Goal: Information Seeking & Learning: Check status

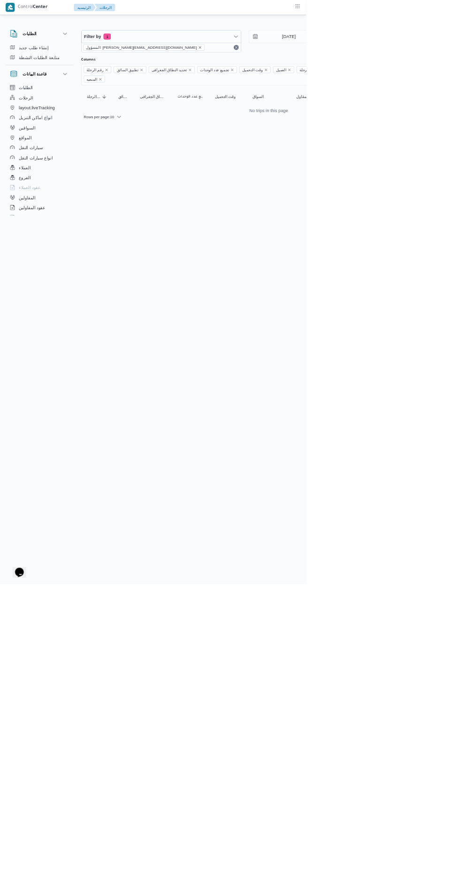
click at [298, 71] on icon "remove selected entity" at bounding box center [300, 71] width 4 height 4
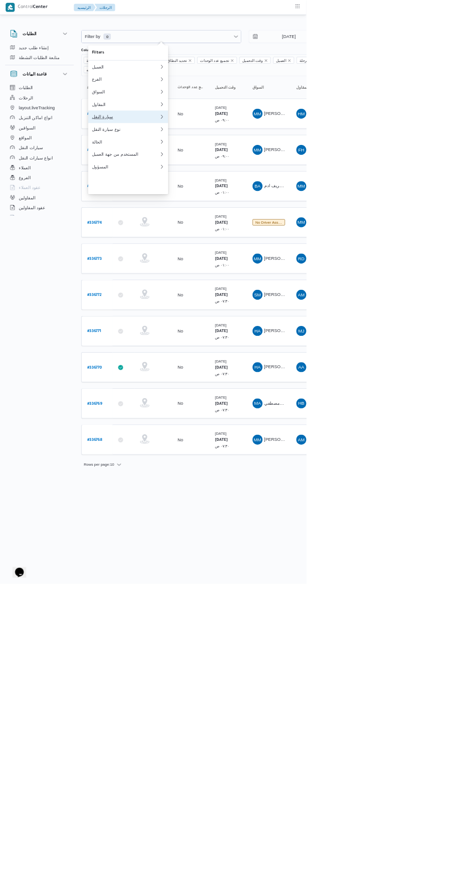
click at [195, 179] on div "سيارة النقل" at bounding box center [188, 176] width 101 height 8
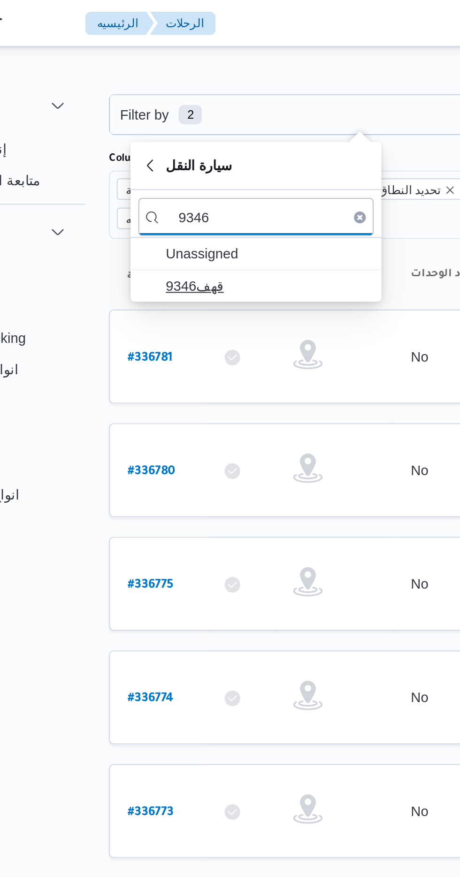
type input "9346"
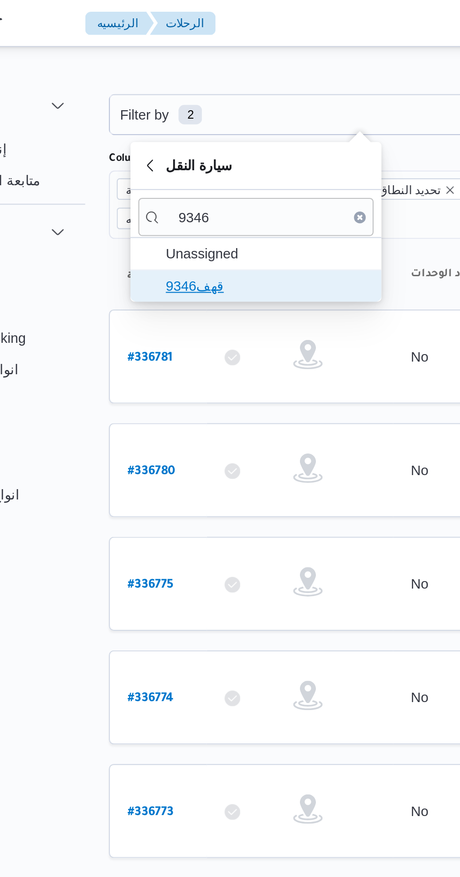
click at [201, 137] on span "قهف9346" at bounding box center [198, 136] width 98 height 11
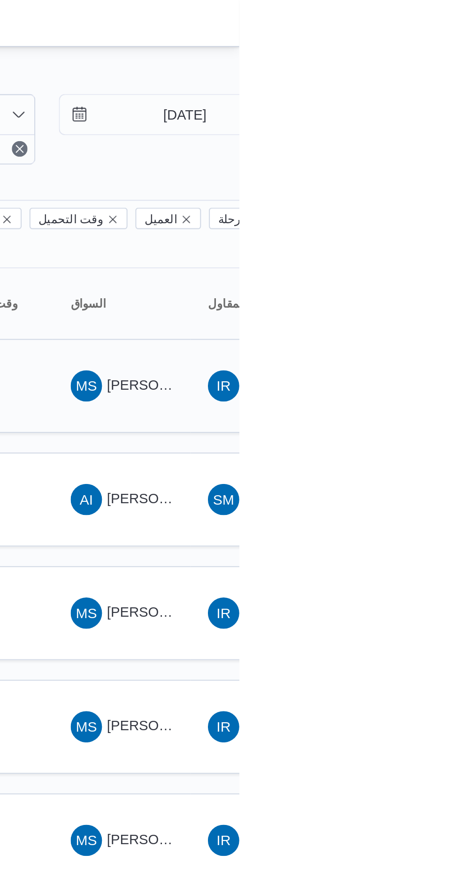
click at [414, 177] on span "MS محمود شرف عواد حسن" at bounding box center [403, 184] width 49 height 15
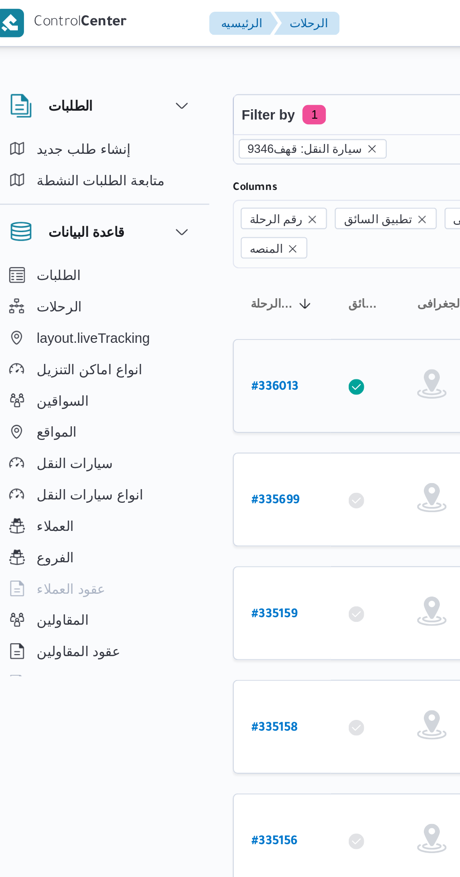
click at [137, 182] on b "# 336013" at bounding box center [142, 185] width 23 height 7
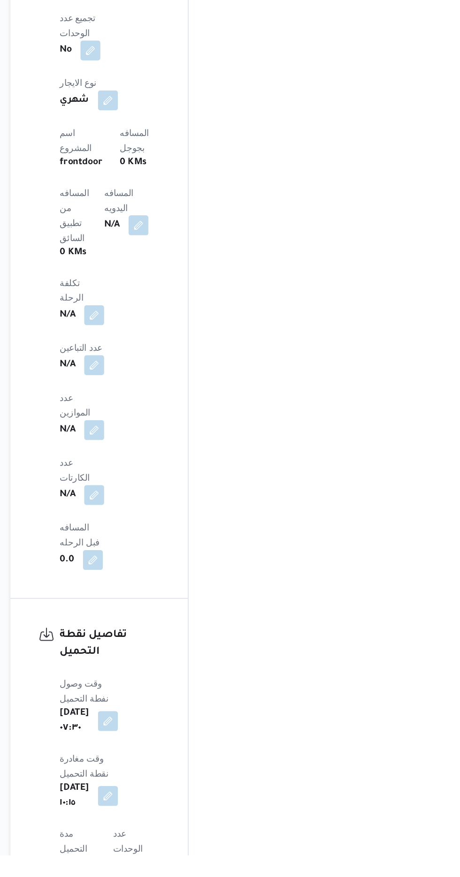
scroll to position [642, 0]
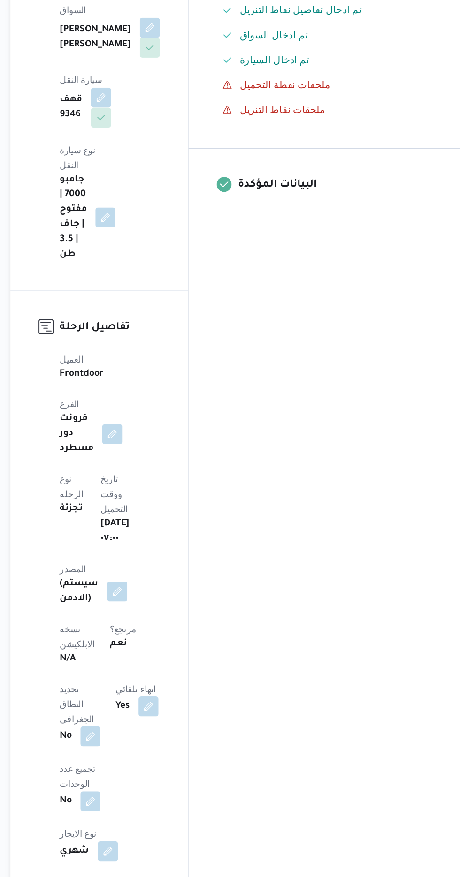
scroll to position [674, 0]
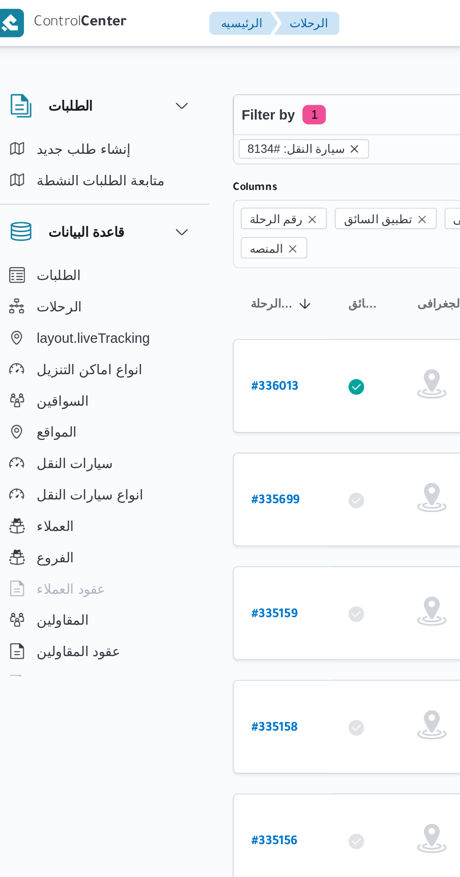
click at [179, 71] on icon "remove selected entity" at bounding box center [181, 71] width 4 height 4
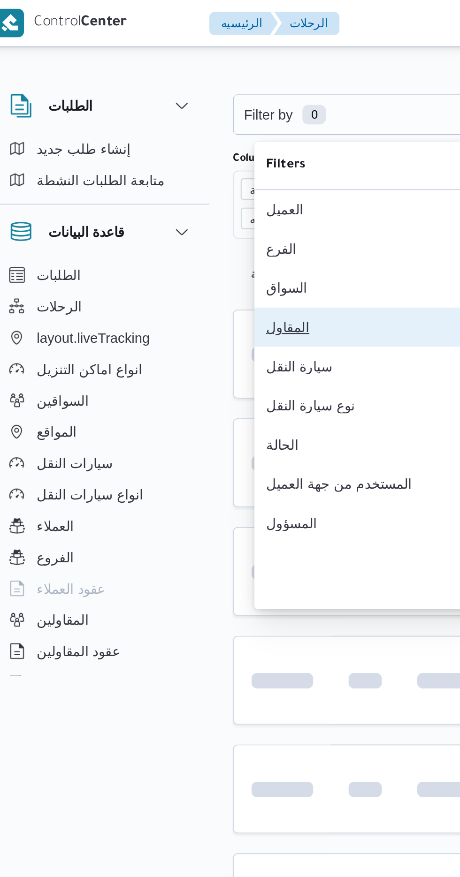
click at [174, 160] on div "المقاول" at bounding box center [188, 157] width 101 height 8
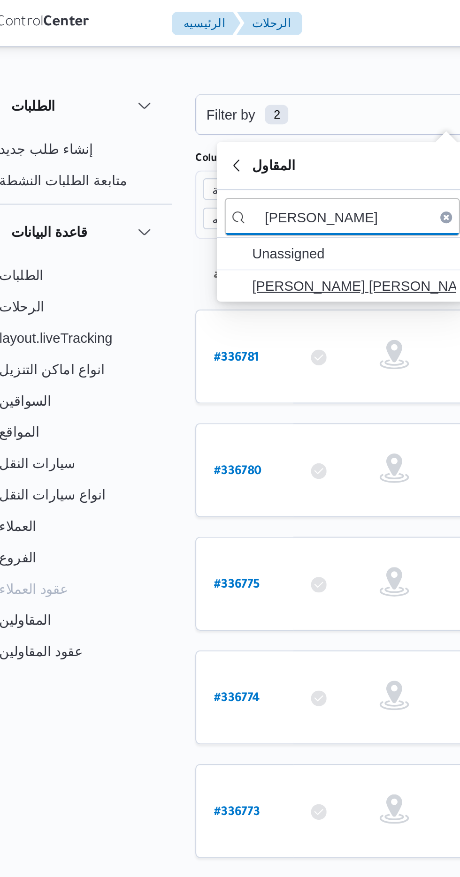
type input "[PERSON_NAME]"
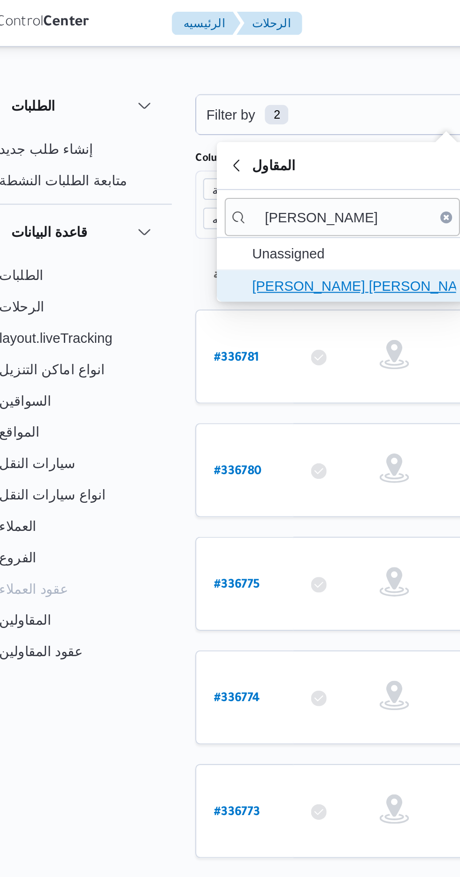
click at [209, 136] on span "[PERSON_NAME] [PERSON_NAME] [PERSON_NAME]" at bounding box center [198, 136] width 98 height 11
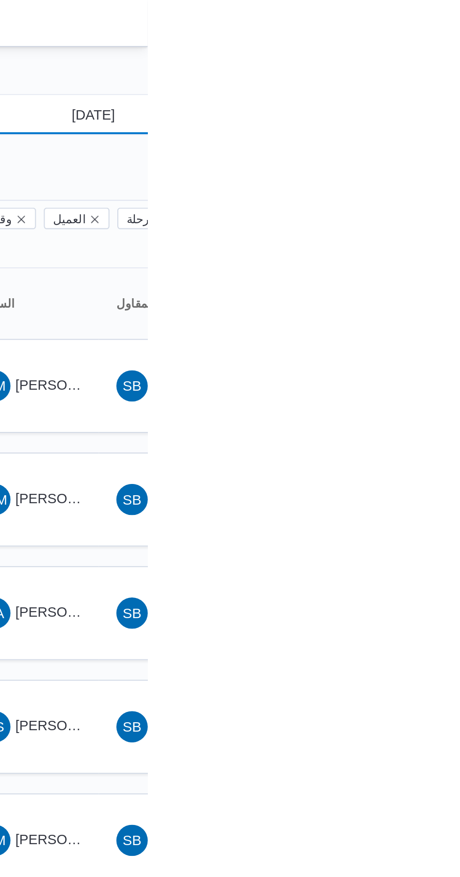
click at [443, 53] on input "[DATE]" at bounding box center [427, 54] width 106 height 19
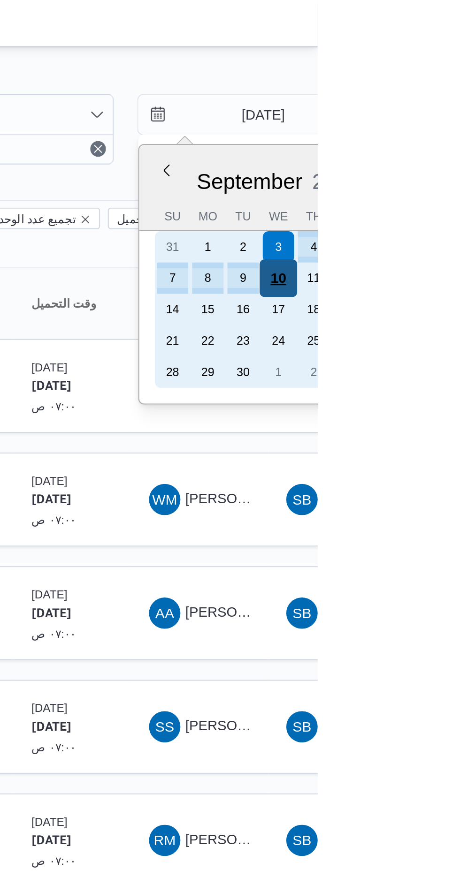
click at [440, 132] on div "10" at bounding box center [441, 133] width 18 height 18
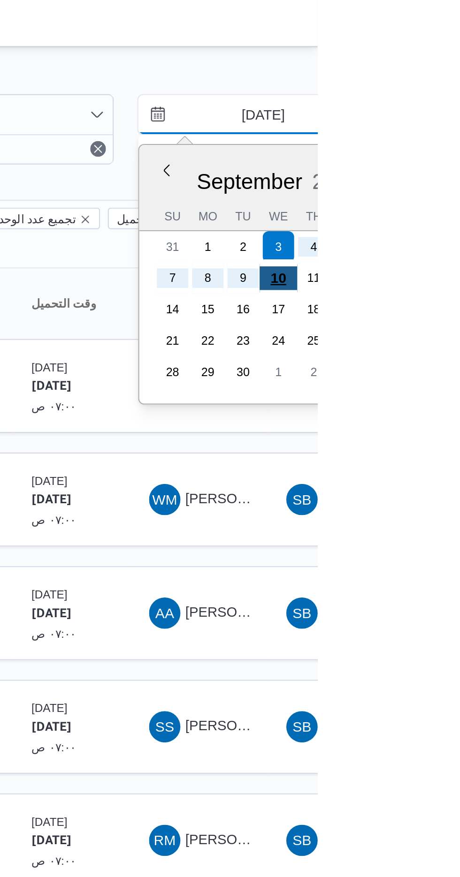
type input "[DATE]"
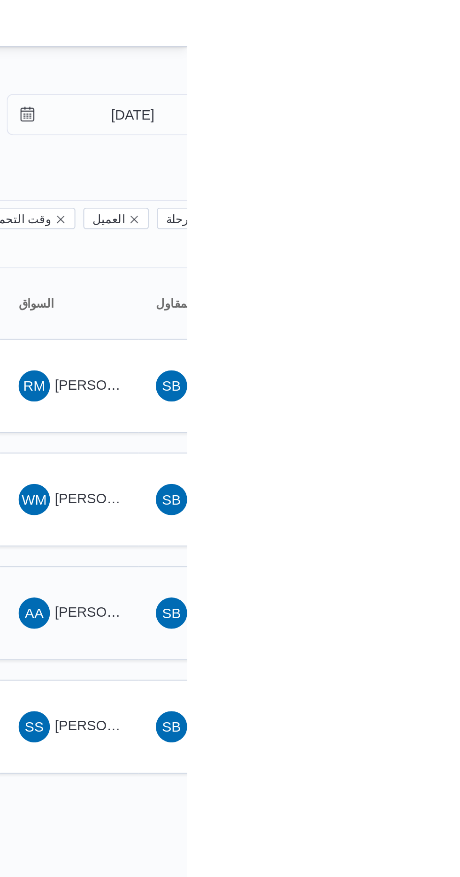
click at [407, 289] on span "[PERSON_NAME]" at bounding box center [423, 293] width 54 height 8
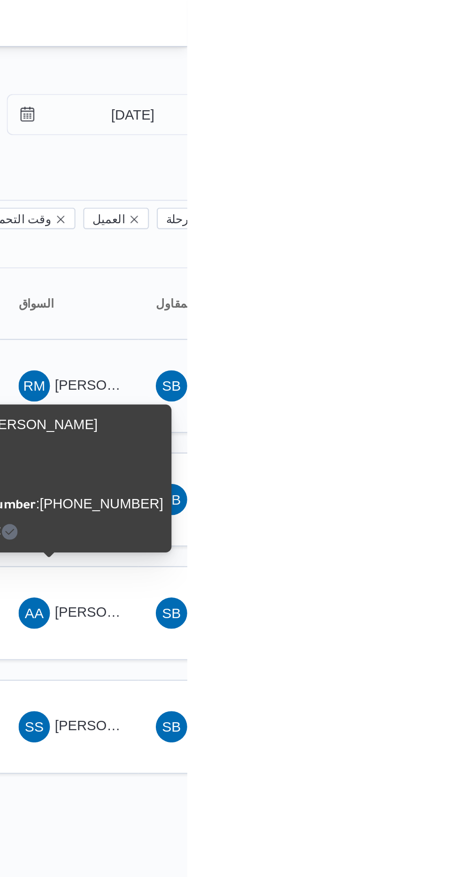
click at [421, 181] on span "[PERSON_NAME] [PERSON_NAME]" at bounding box center [451, 185] width 110 height 8
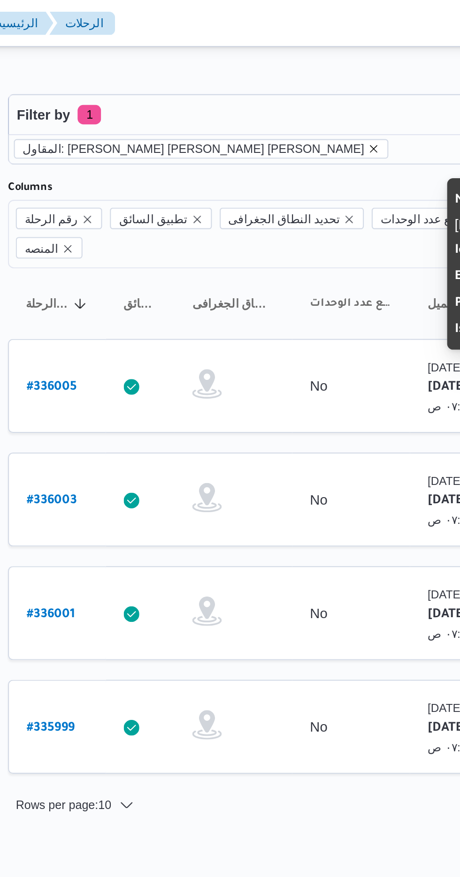
click at [295, 71] on icon "remove selected entity" at bounding box center [297, 71] width 4 height 4
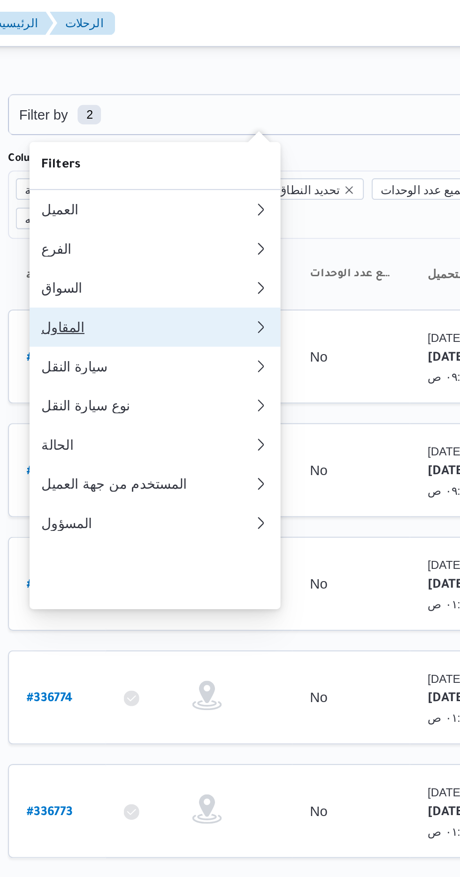
click at [202, 160] on div "المقاول" at bounding box center [187, 157] width 98 height 8
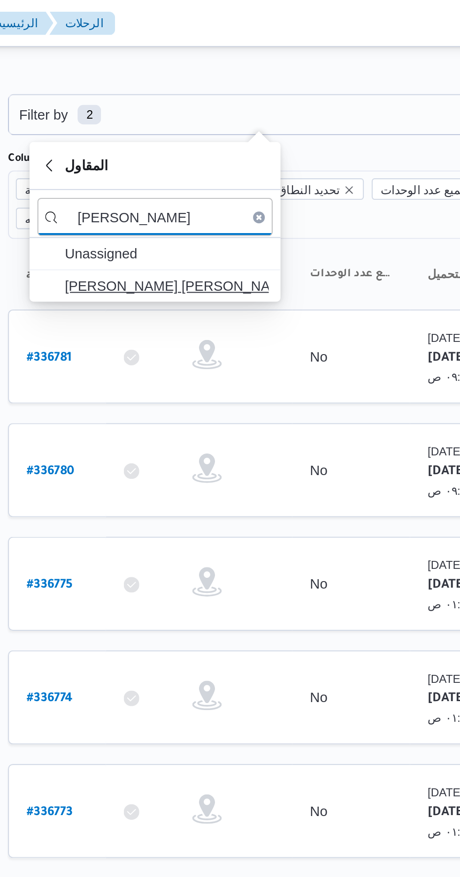
type input "[PERSON_NAME]"
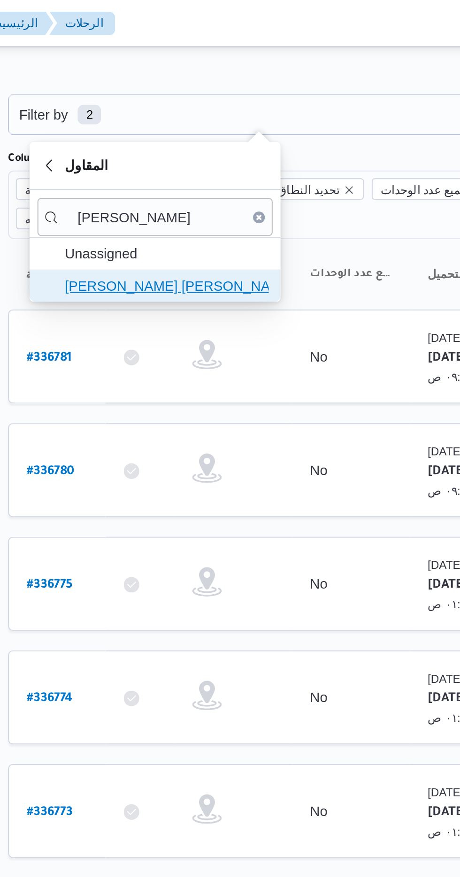
click at [219, 136] on span "[PERSON_NAME] [PERSON_NAME]" at bounding box center [198, 136] width 98 height 11
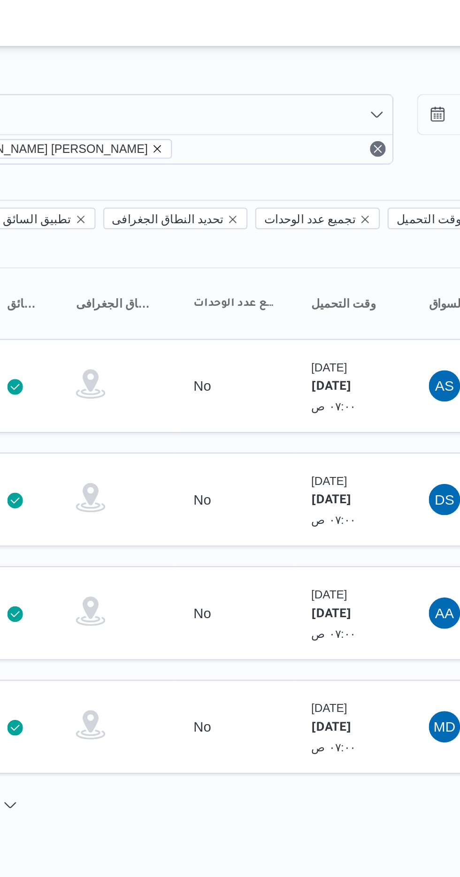
click at [248, 72] on icon "remove selected entity" at bounding box center [250, 71] width 4 height 4
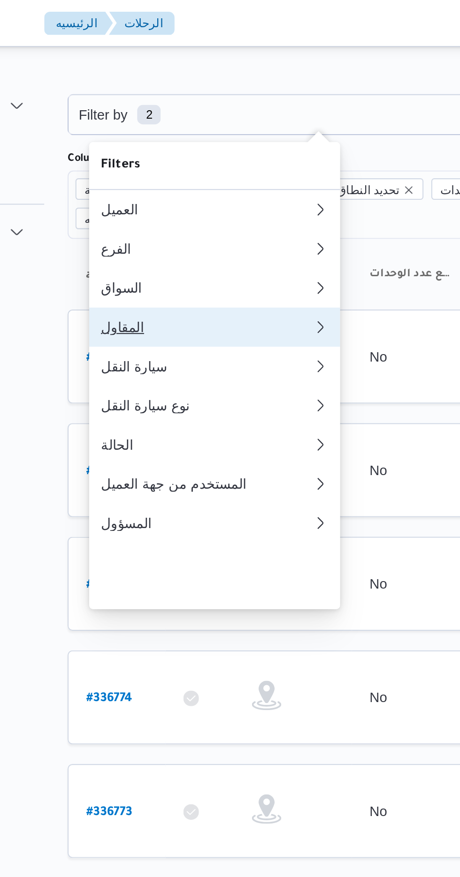
click at [202, 160] on div "المقاول" at bounding box center [187, 157] width 98 height 8
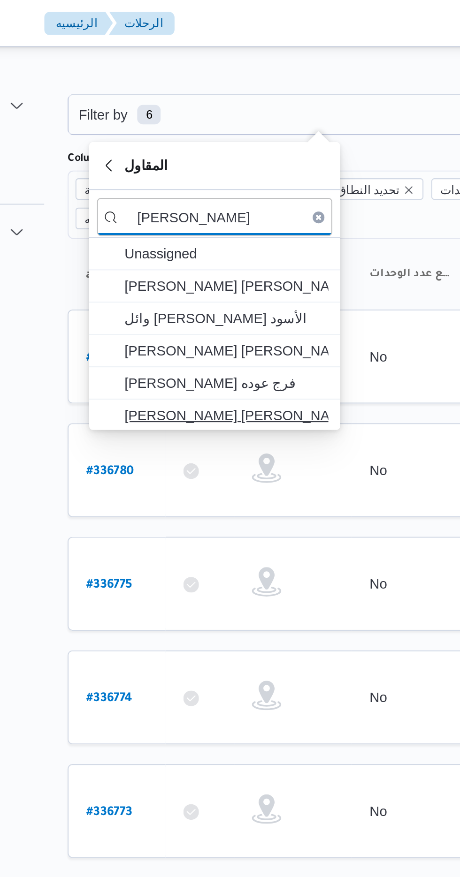
type input "[PERSON_NAME]"
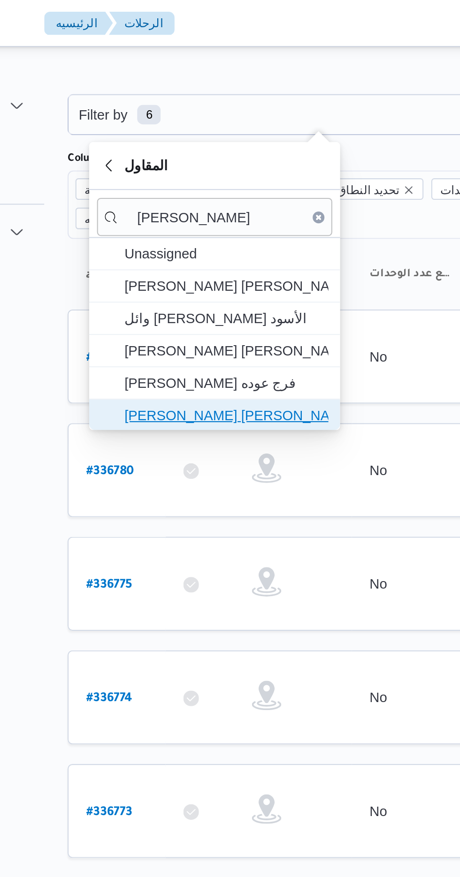
click at [226, 197] on span "[PERSON_NAME] [PERSON_NAME]" at bounding box center [198, 198] width 98 height 11
